Goal: Complete application form: Complete application form

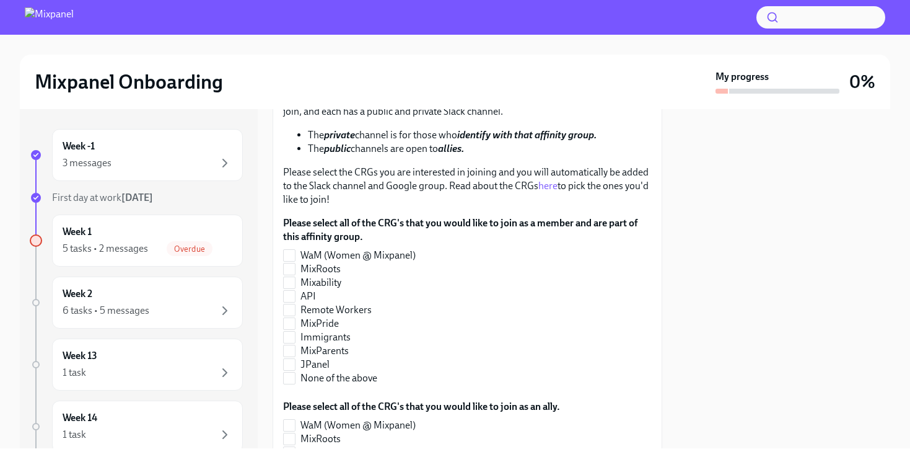
scroll to position [274, 0]
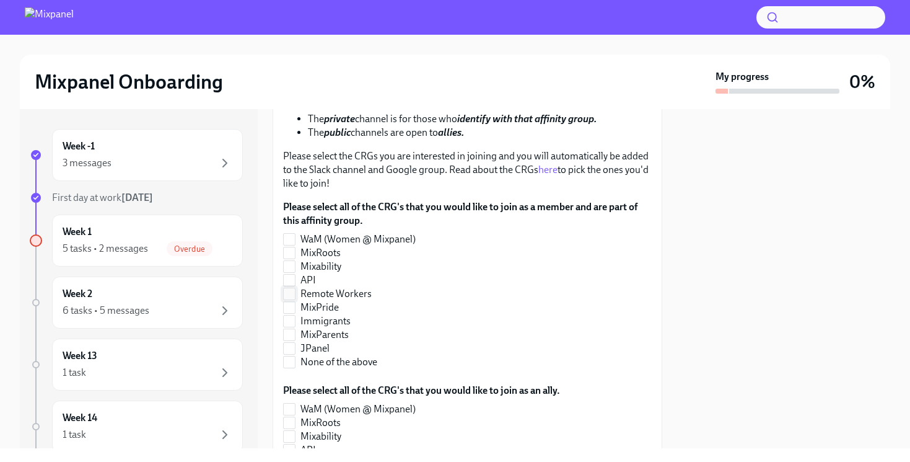
click at [287, 292] on input "Remote Workers" at bounding box center [289, 293] width 11 height 11
checkbox input "true"
click at [288, 237] on input "WaM (Women @ Mixpanel)" at bounding box center [289, 239] width 11 height 11
checkbox input "true"
click at [289, 295] on input "Remote Workers" at bounding box center [289, 293] width 11 height 11
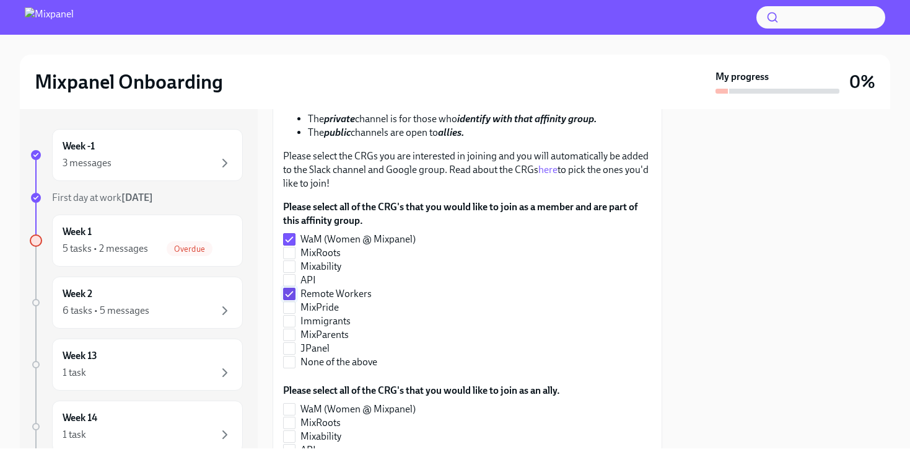
checkbox input "false"
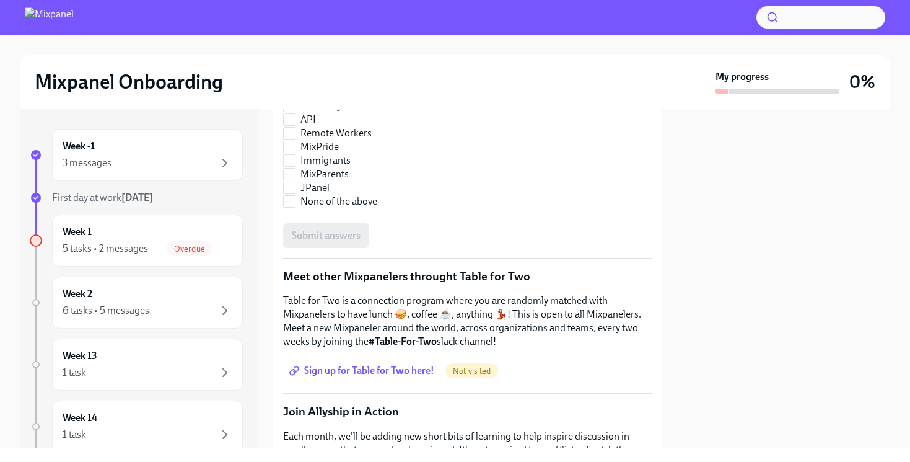
scroll to position [476, 0]
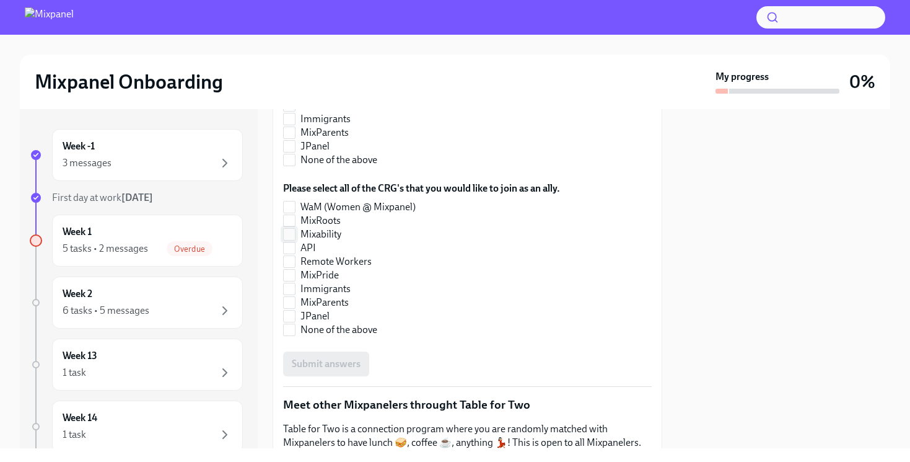
click at [292, 238] on input "Mixability" at bounding box center [289, 234] width 11 height 11
checkbox input "true"
click at [292, 214] on span at bounding box center [289, 220] width 12 height 12
click at [292, 215] on input "MixRoots" at bounding box center [289, 220] width 11 height 11
checkbox input "true"
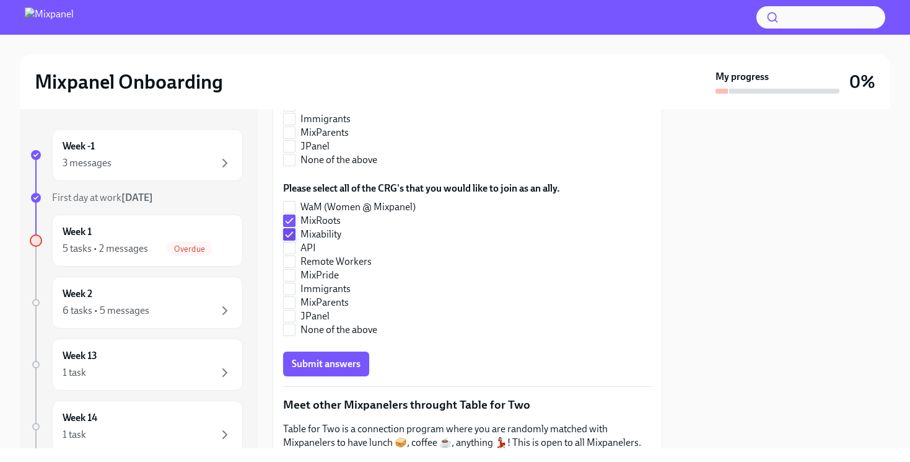
click at [291, 234] on input "Mixability" at bounding box center [289, 234] width 11 height 11
checkbox input "false"
click at [288, 277] on input "MixPride" at bounding box center [289, 275] width 11 height 11
checkbox input "true"
click at [320, 366] on span "Submit answers" at bounding box center [326, 364] width 69 height 12
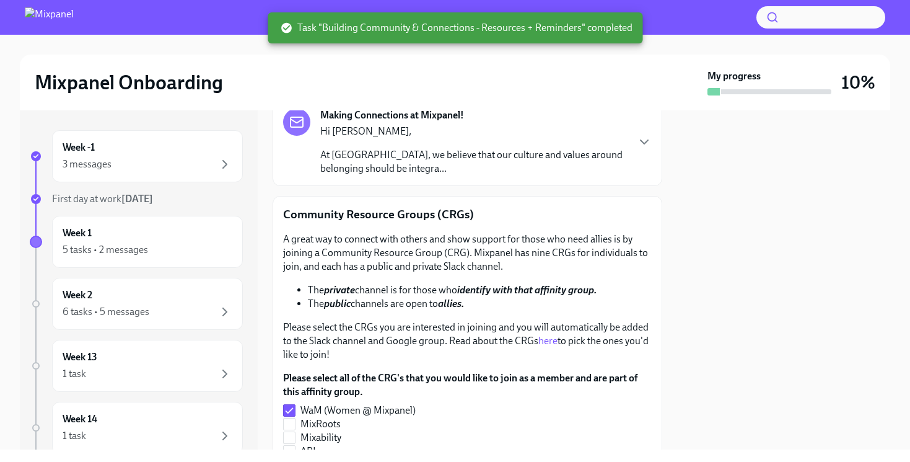
scroll to position [109, 0]
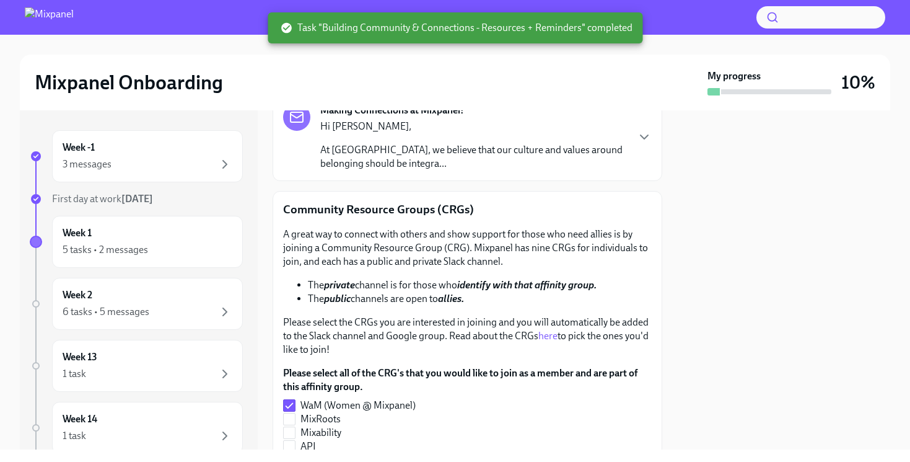
click at [550, 335] on link "here" at bounding box center [548, 336] width 19 height 12
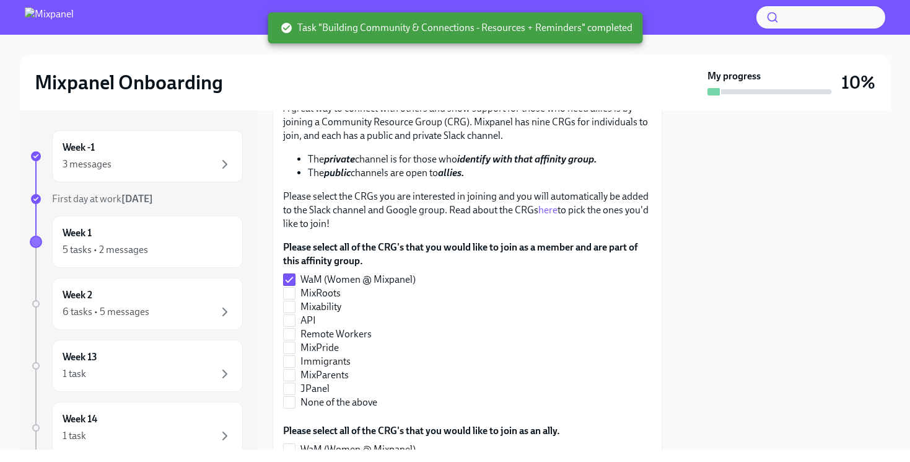
scroll to position [318, 0]
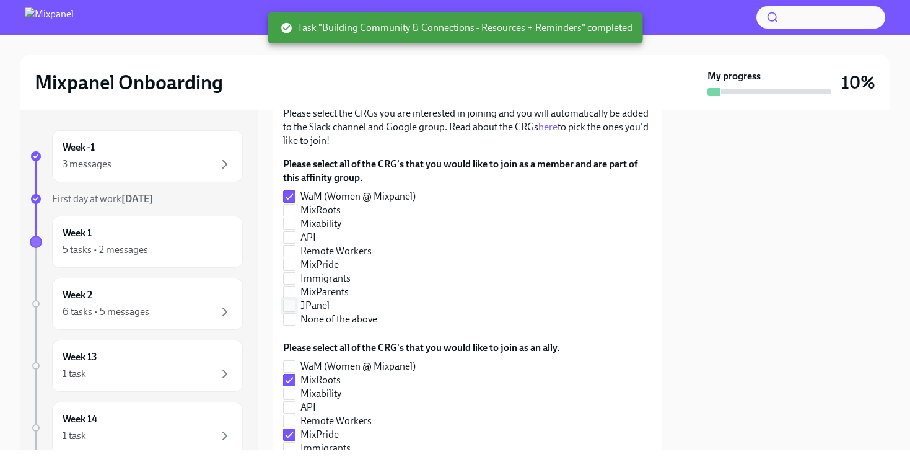
click at [291, 307] on input "JPanel" at bounding box center [289, 305] width 11 height 11
checkbox input "false"
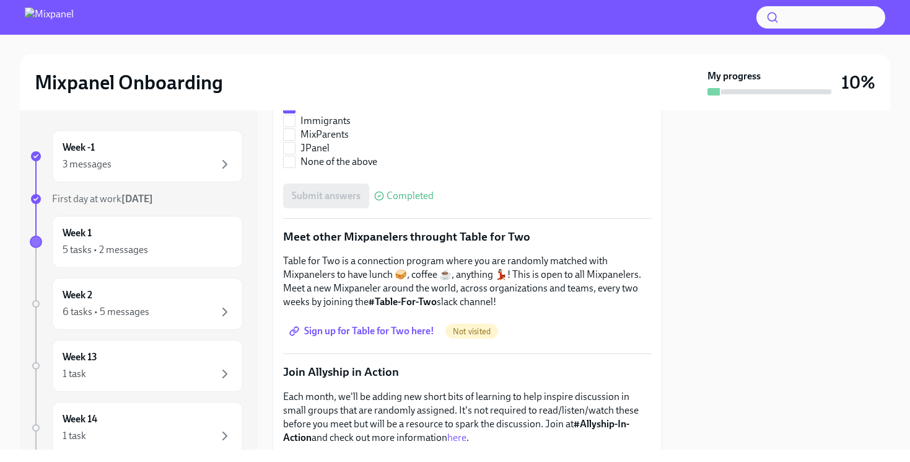
scroll to position [188, 0]
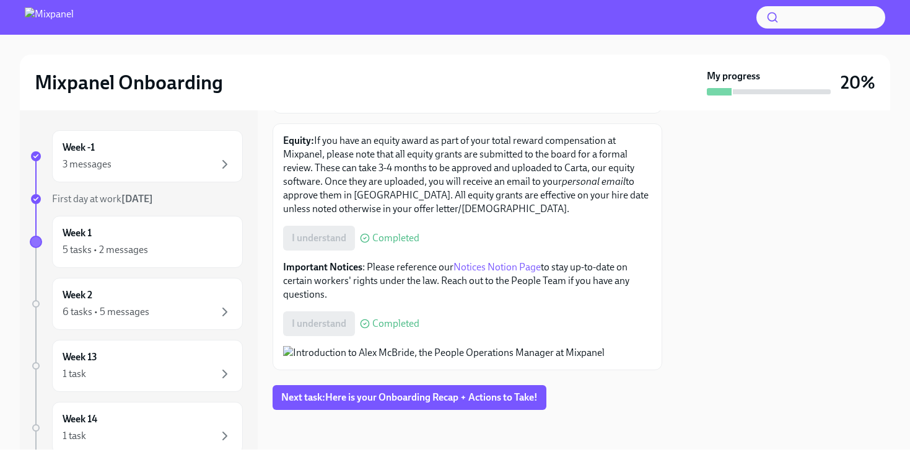
scroll to position [177, 0]
